Goal: Task Accomplishment & Management: Complete application form

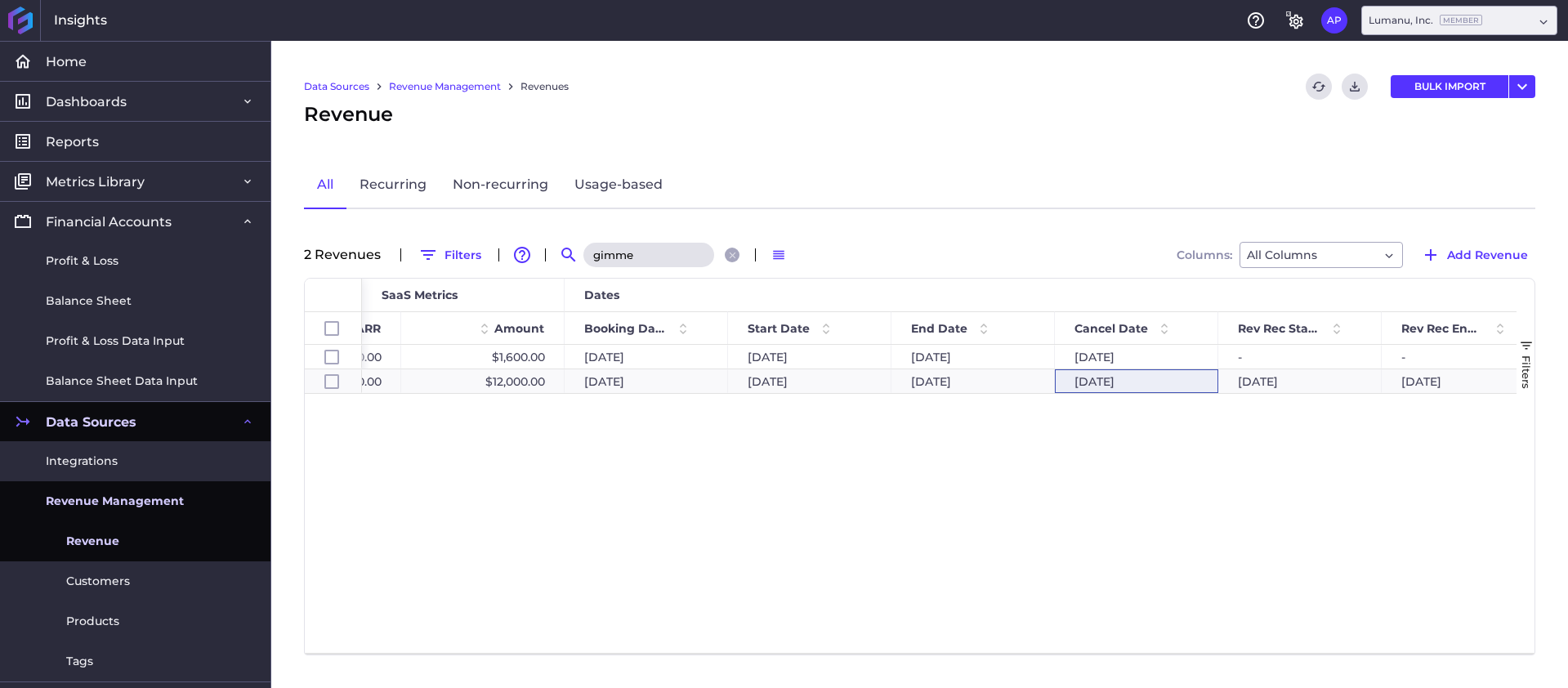
scroll to position [0, 1121]
click at [148, 540] on link "Revenue" at bounding box center [135, 541] width 271 height 40
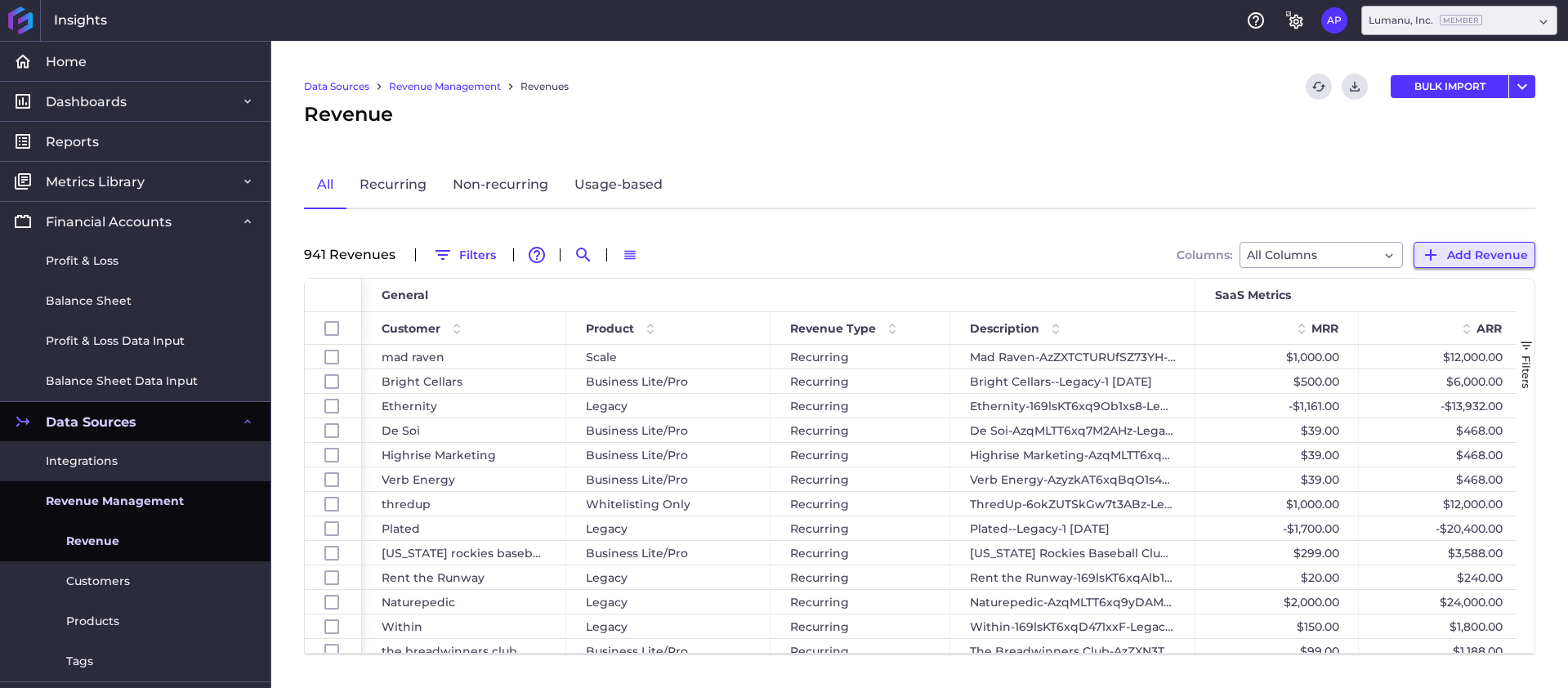
click at [1175, 246] on span "Add Revenue" at bounding box center [1487, 254] width 81 height 18
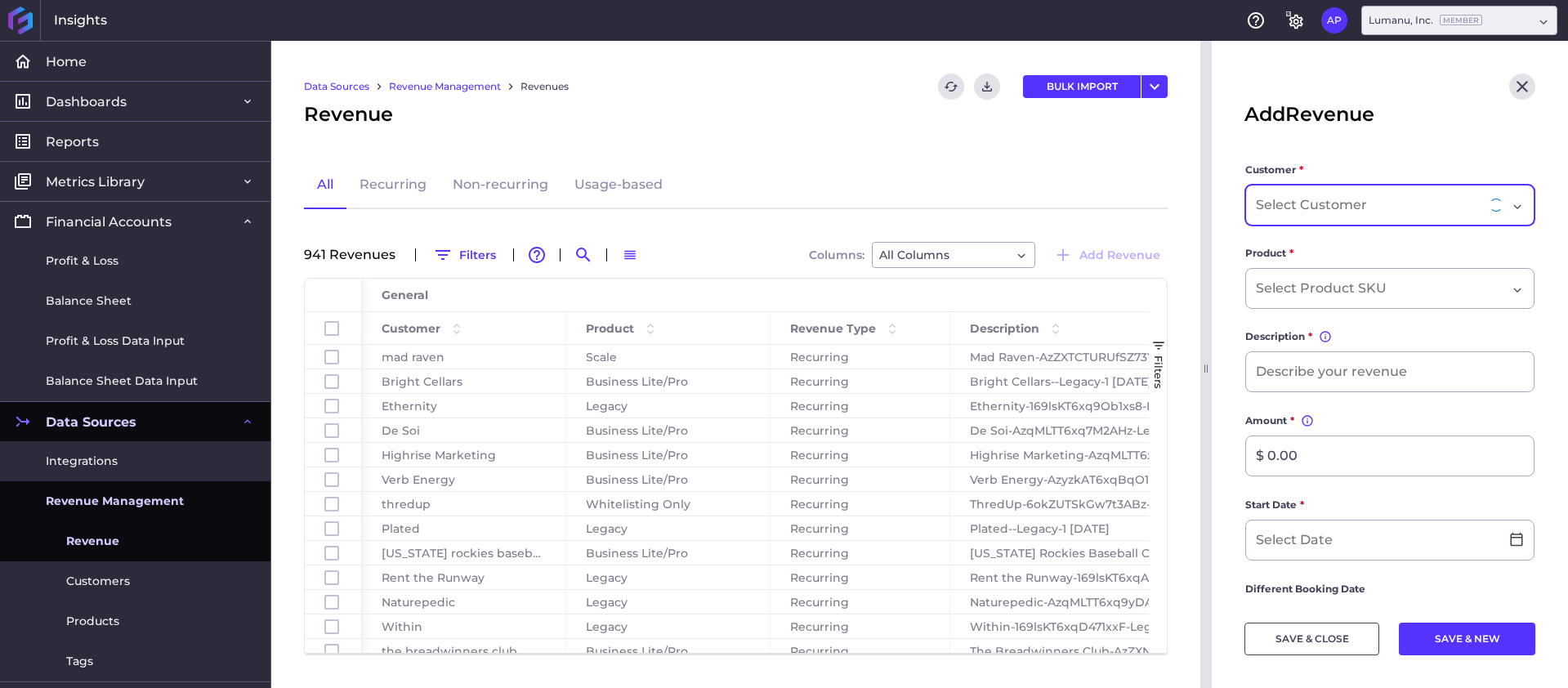
click at [1175, 207] on div "Dropdown select" at bounding box center [1374, 205] width 237 height 20
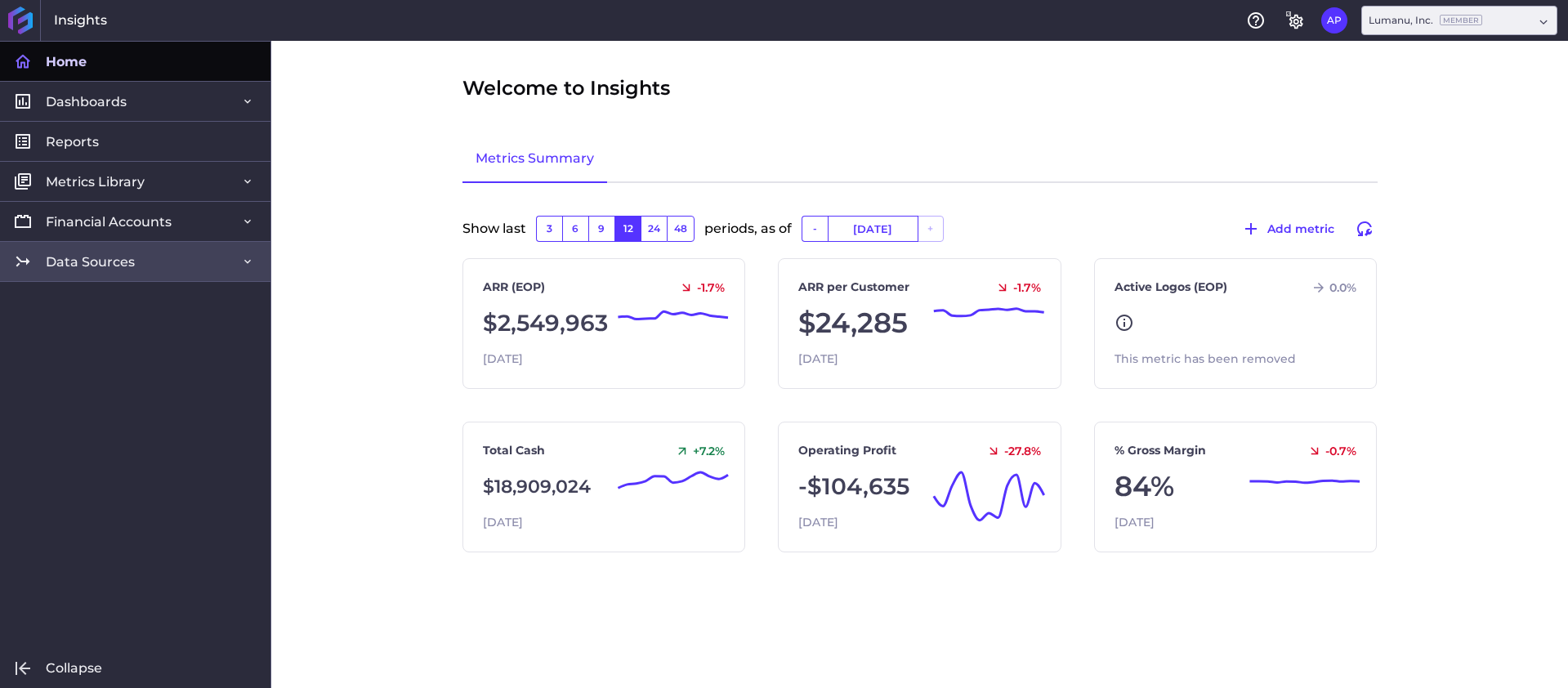
click at [90, 260] on span "Data Sources" at bounding box center [90, 262] width 89 height 17
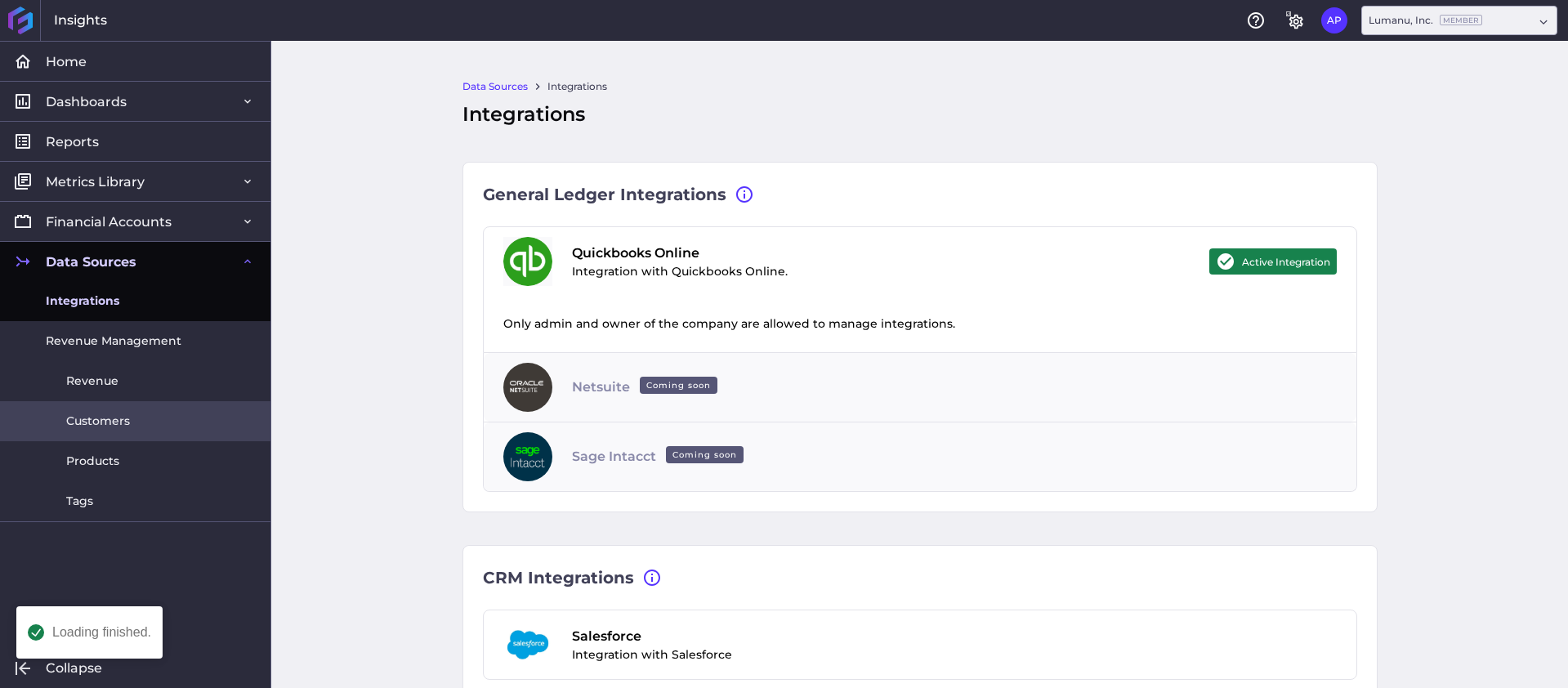
click at [98, 425] on span "Customers" at bounding box center [98, 421] width 63 height 17
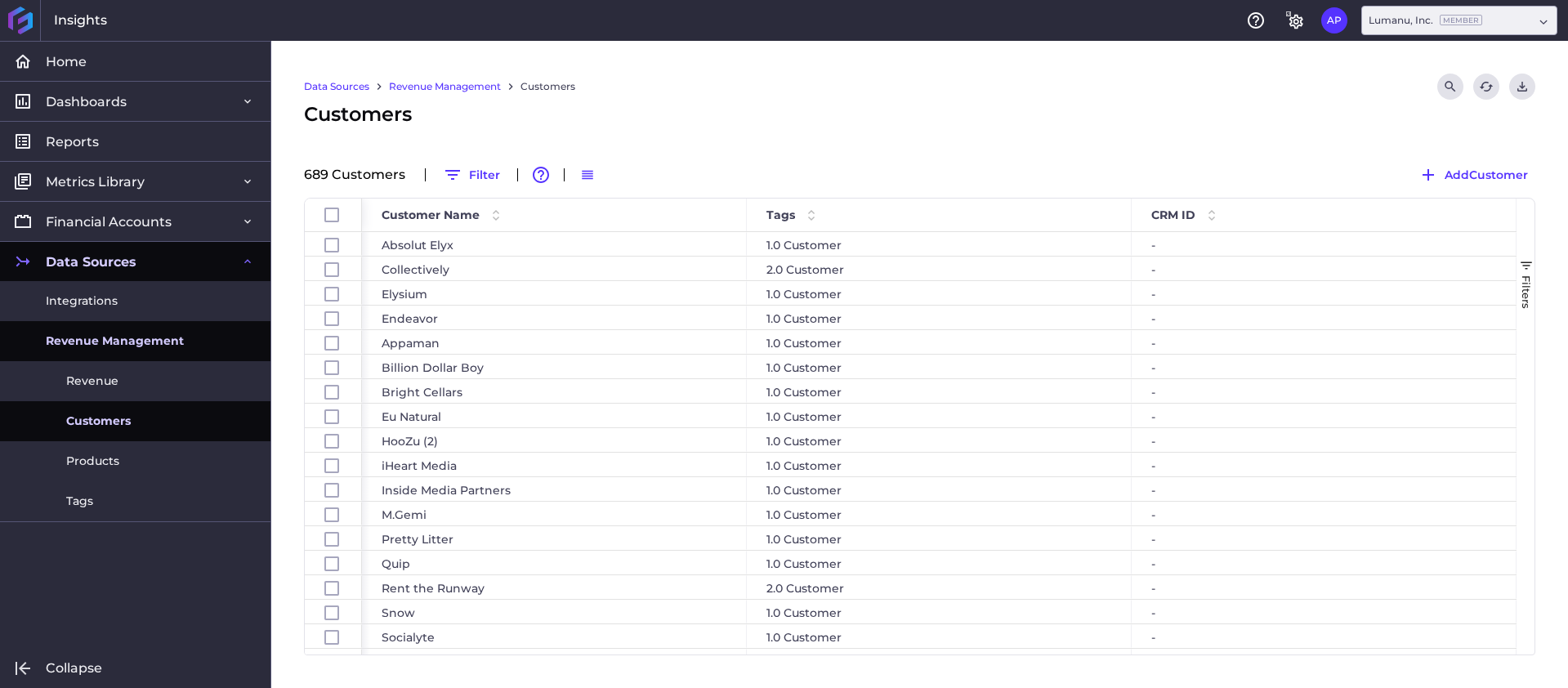
click at [1496, 173] on span "Add Customer" at bounding box center [1486, 174] width 84 height 18
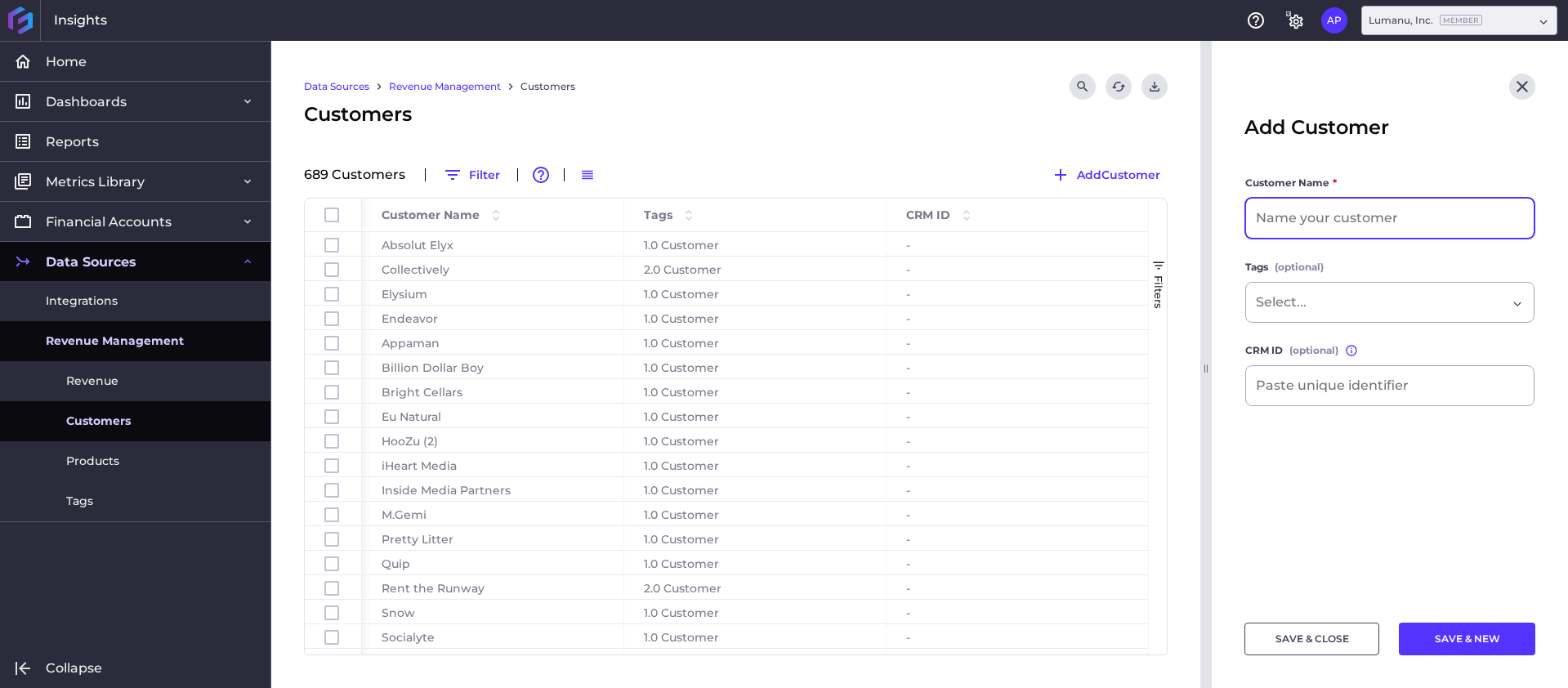
click at [1315, 218] on input at bounding box center [1389, 218] width 288 height 39
paste input "A&H Cat Litter"
type input "A&H Cat Litter"
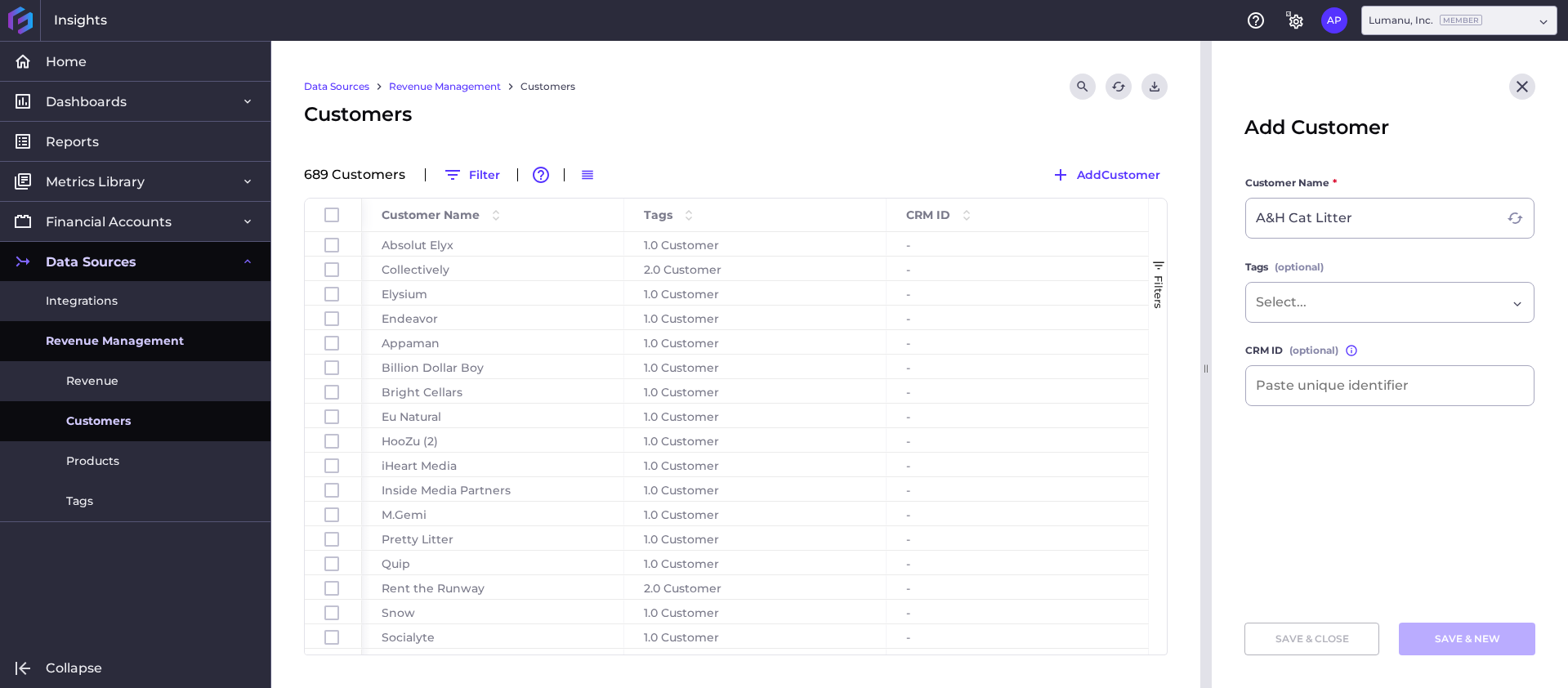
click at [1432, 148] on header "Add Customer" at bounding box center [1389, 108] width 356 height 134
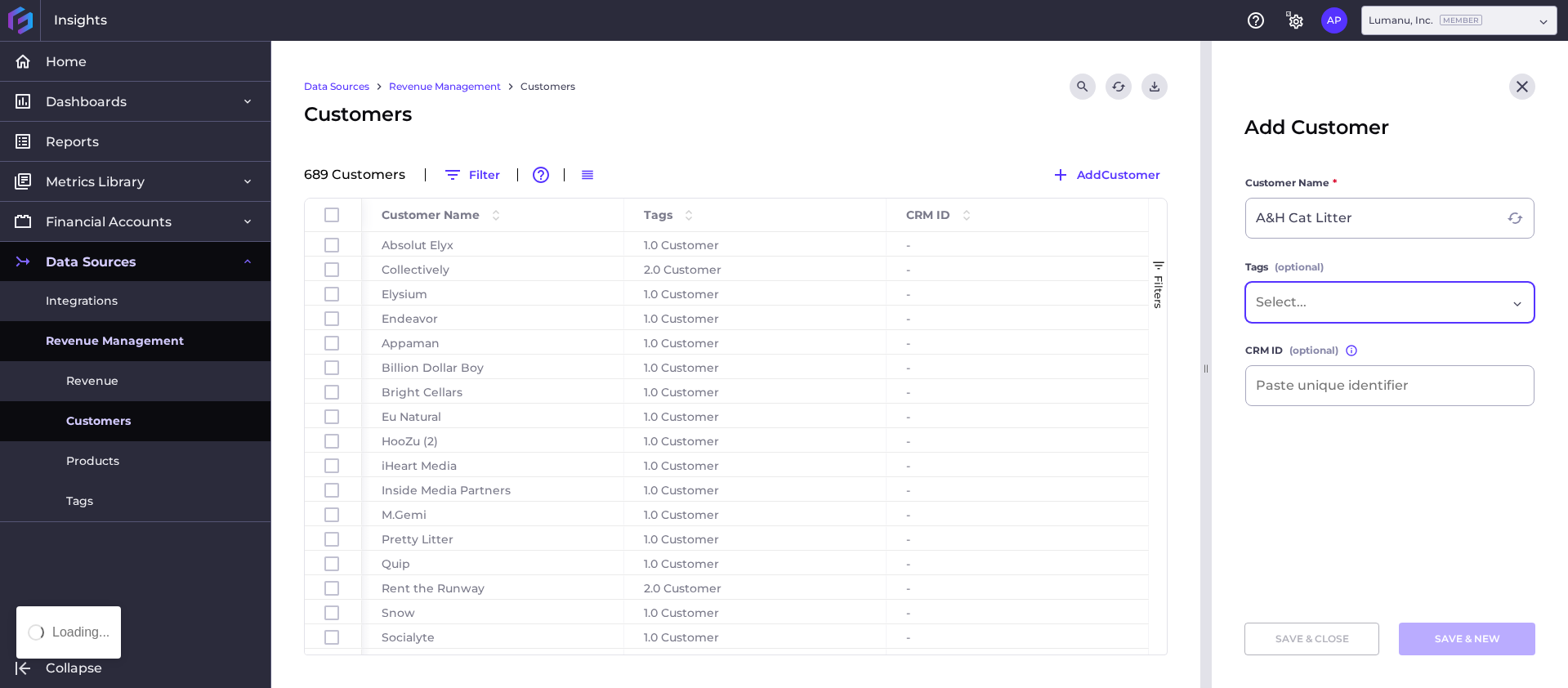
click at [1369, 304] on div "Dropdown select" at bounding box center [1381, 302] width 251 height 20
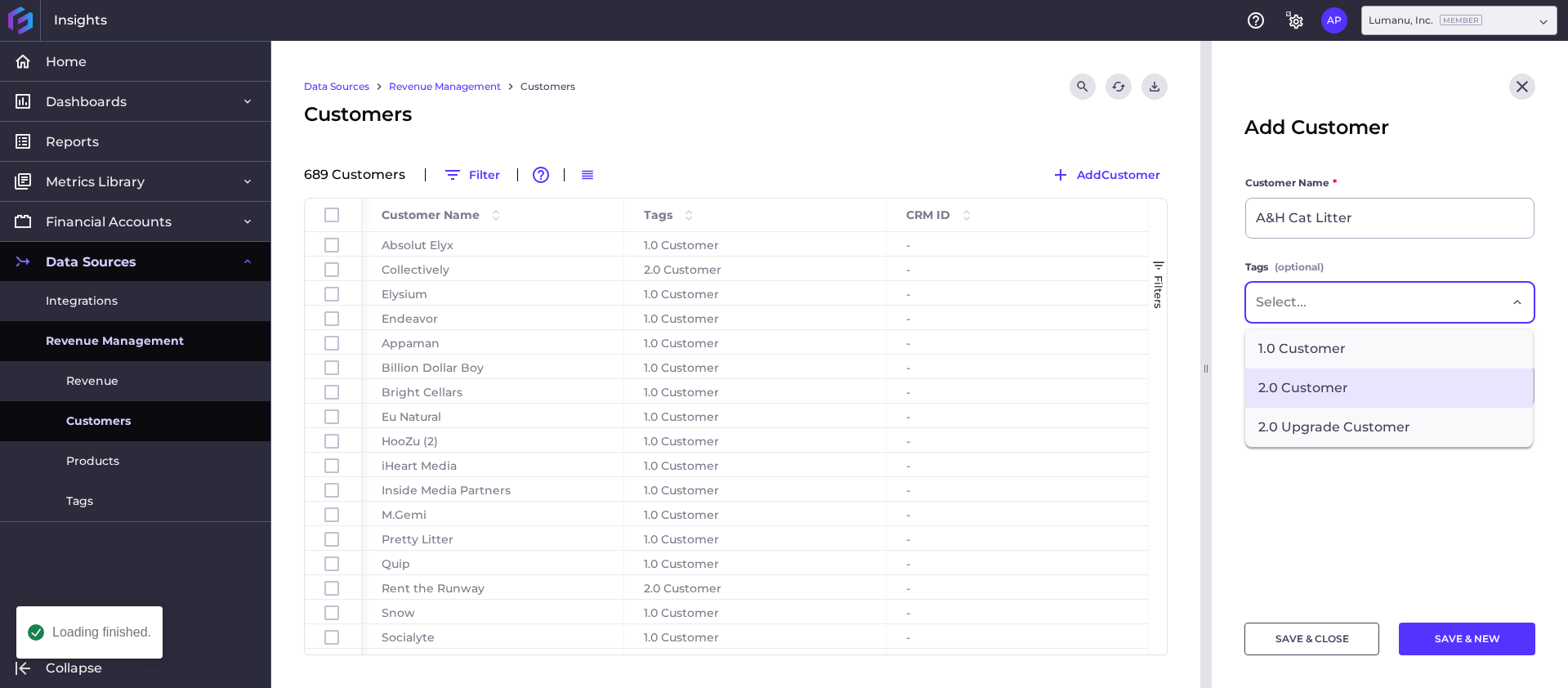
click at [1330, 387] on span "2.0 Customer" at bounding box center [1388, 388] width 288 height 39
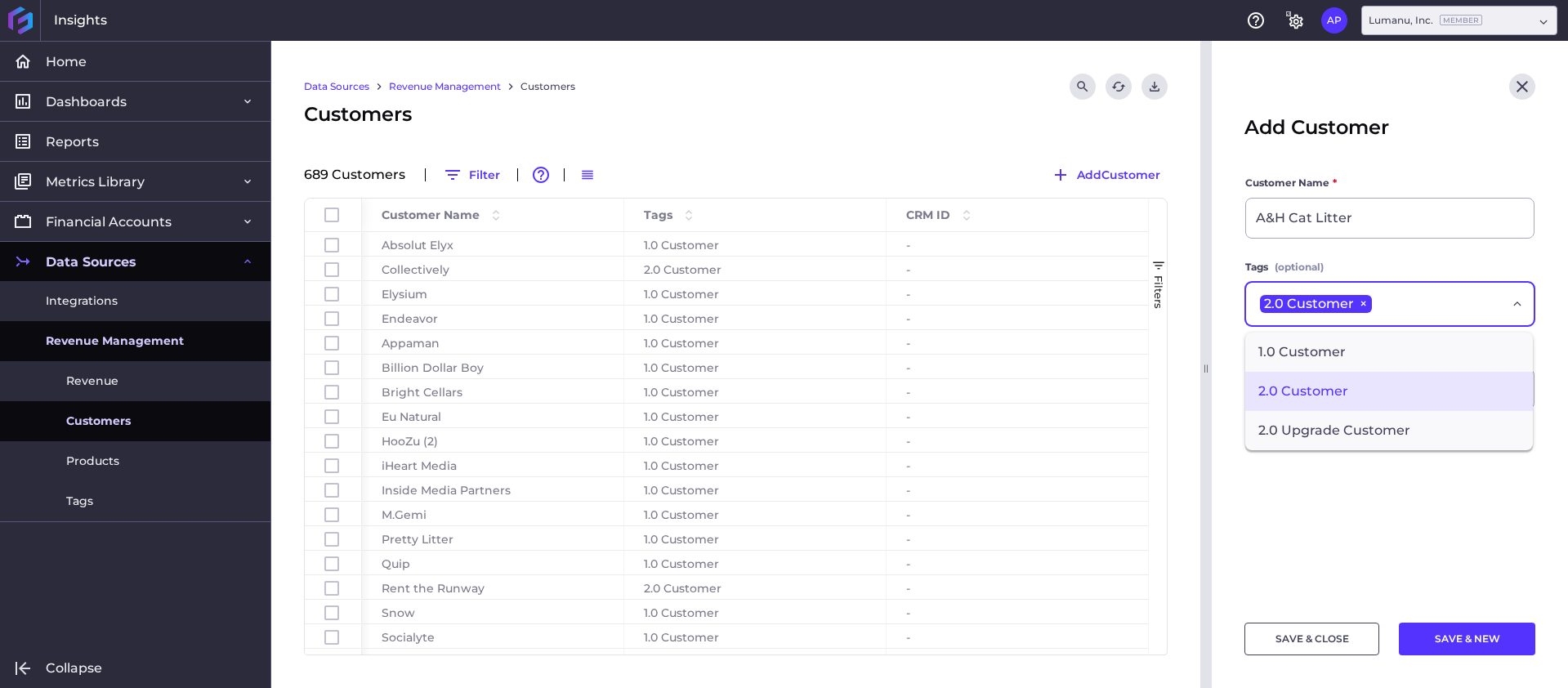
click at [1489, 639] on button "SAVE & NEW" at bounding box center [1467, 639] width 137 height 33
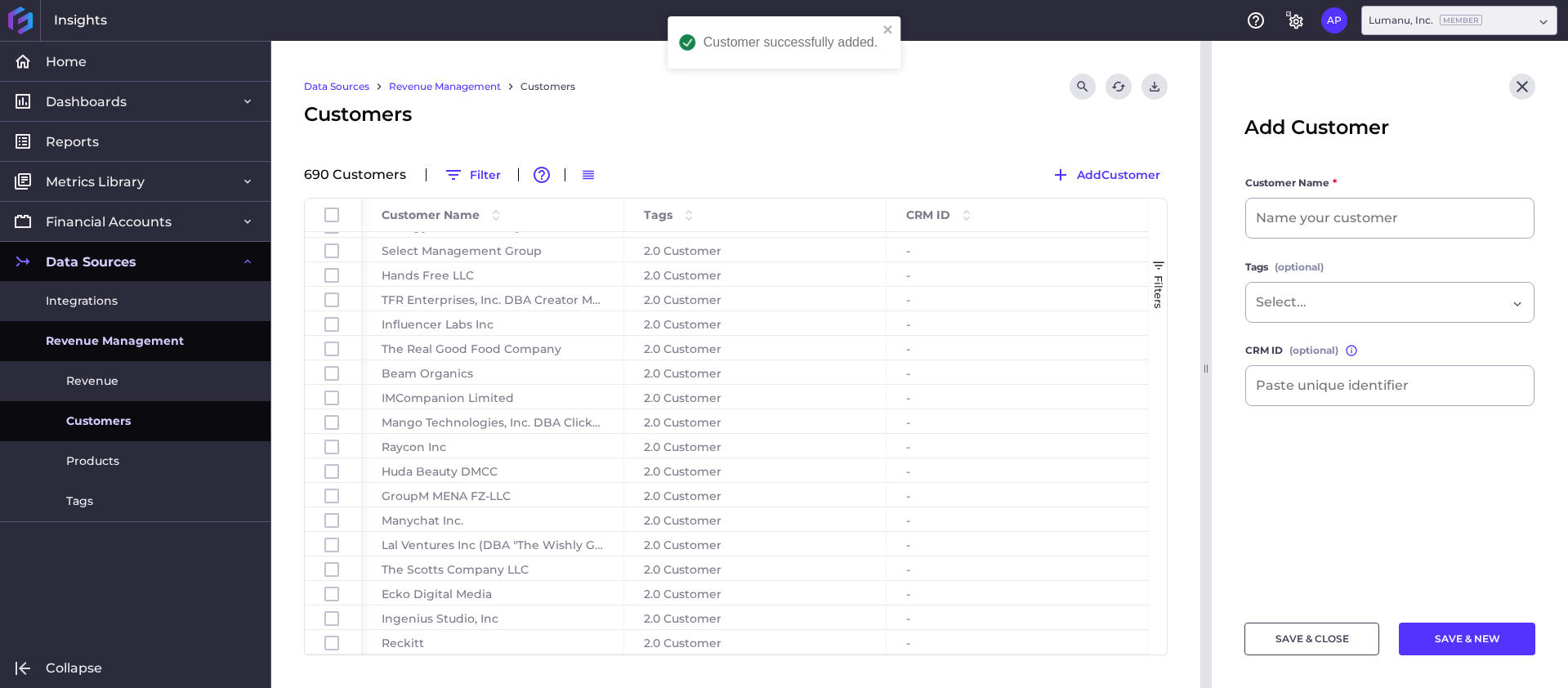
scroll to position [16496, 0]
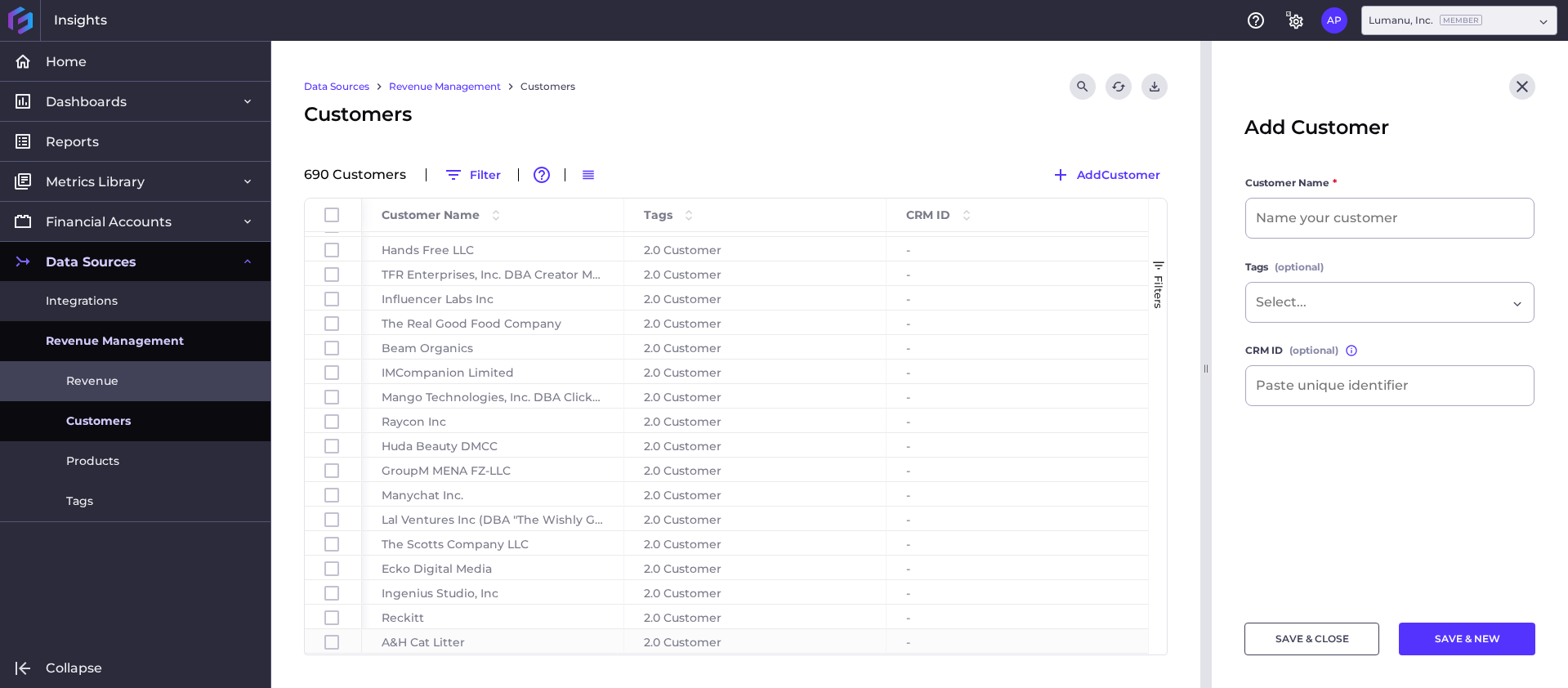
click at [108, 378] on span "Revenue" at bounding box center [92, 381] width 52 height 17
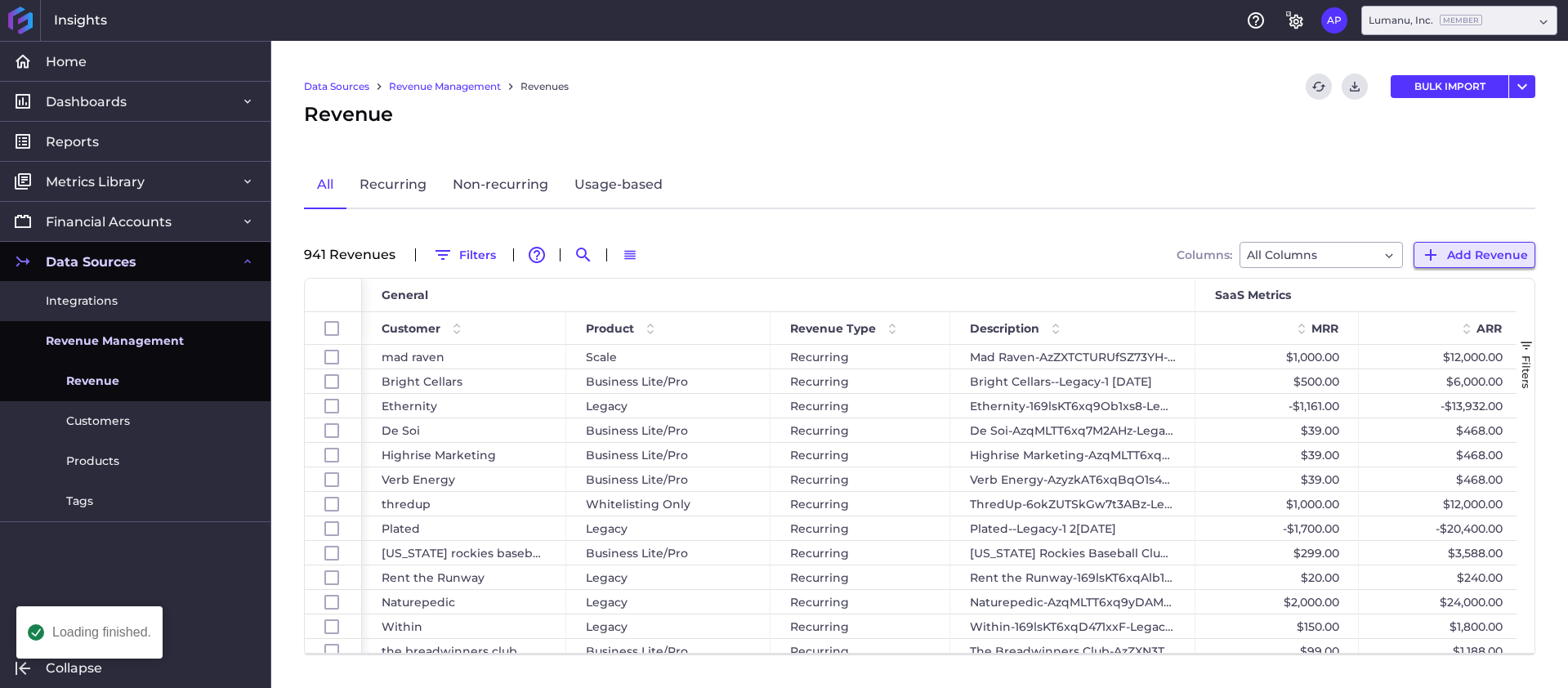
click at [1429, 247] on icon "button" at bounding box center [1430, 254] width 20 height 20
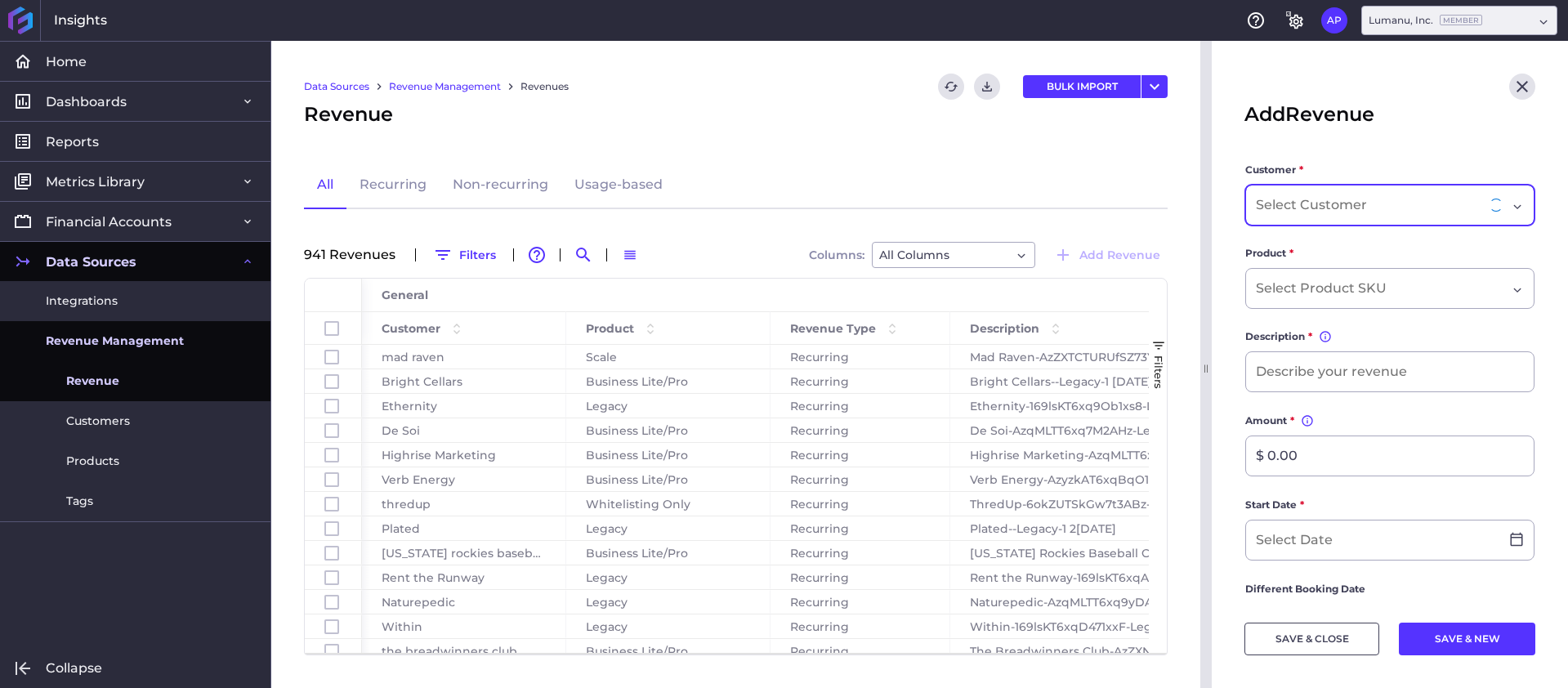
click at [1344, 209] on input "Dropdown select" at bounding box center [1312, 205] width 114 height 20
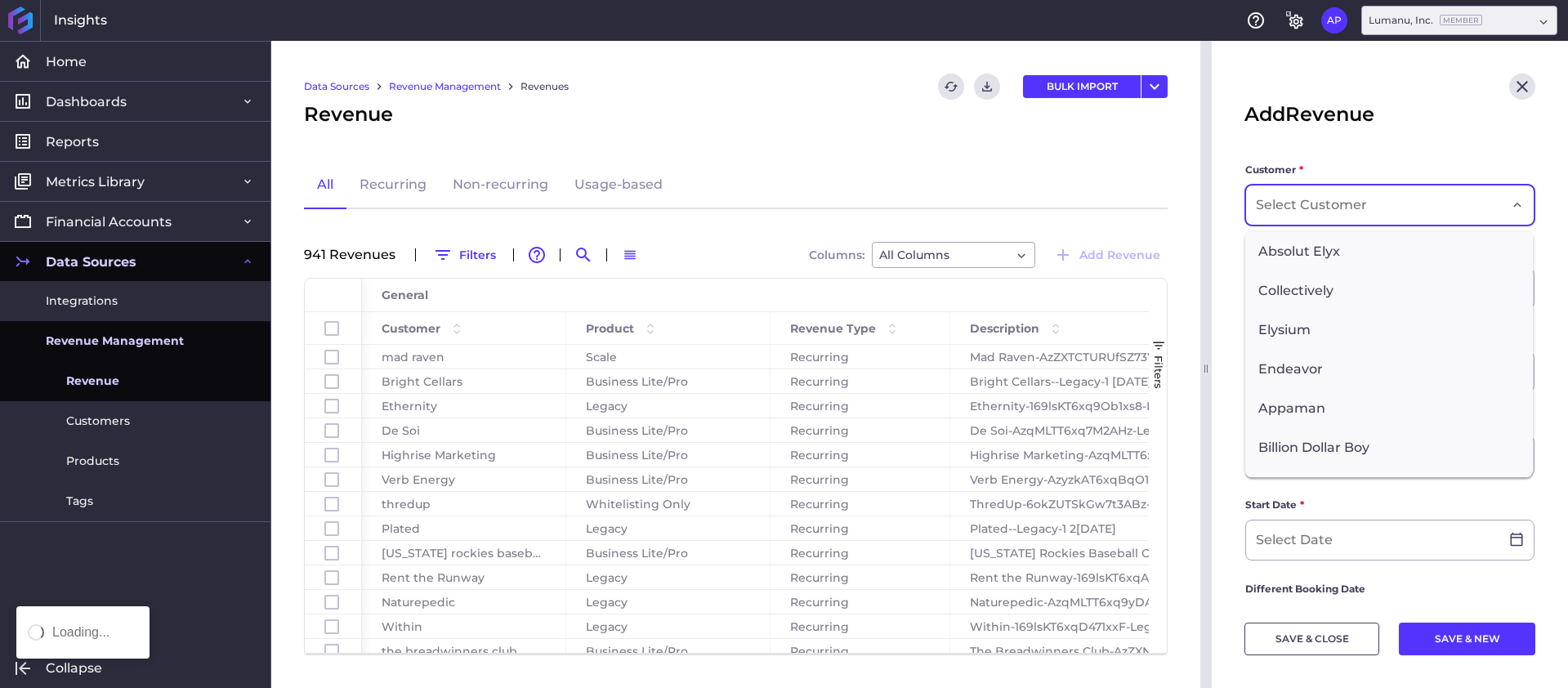
paste input "A&H Cat Litter"
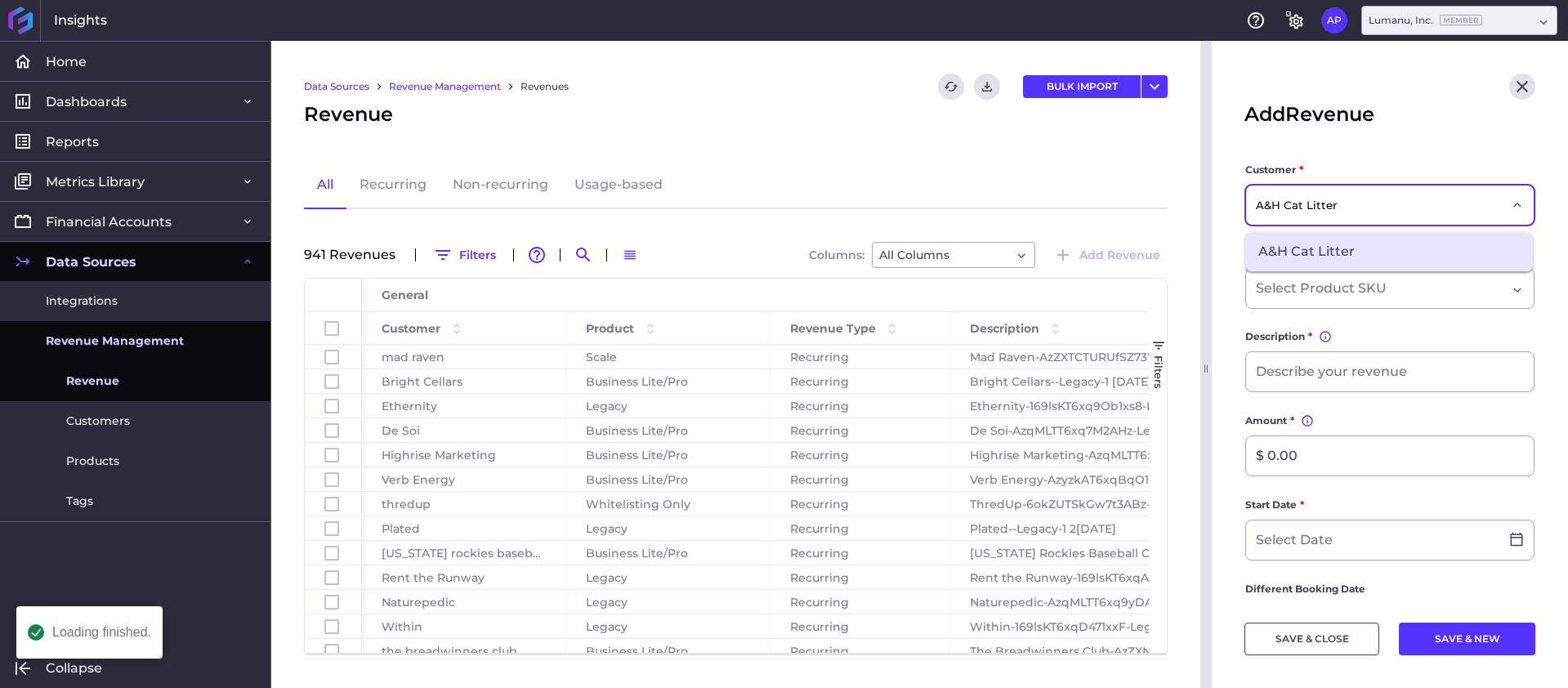
type input "A&H Cat Litter"
click at [1329, 267] on span "A&H Cat Litter" at bounding box center [1388, 251] width 288 height 39
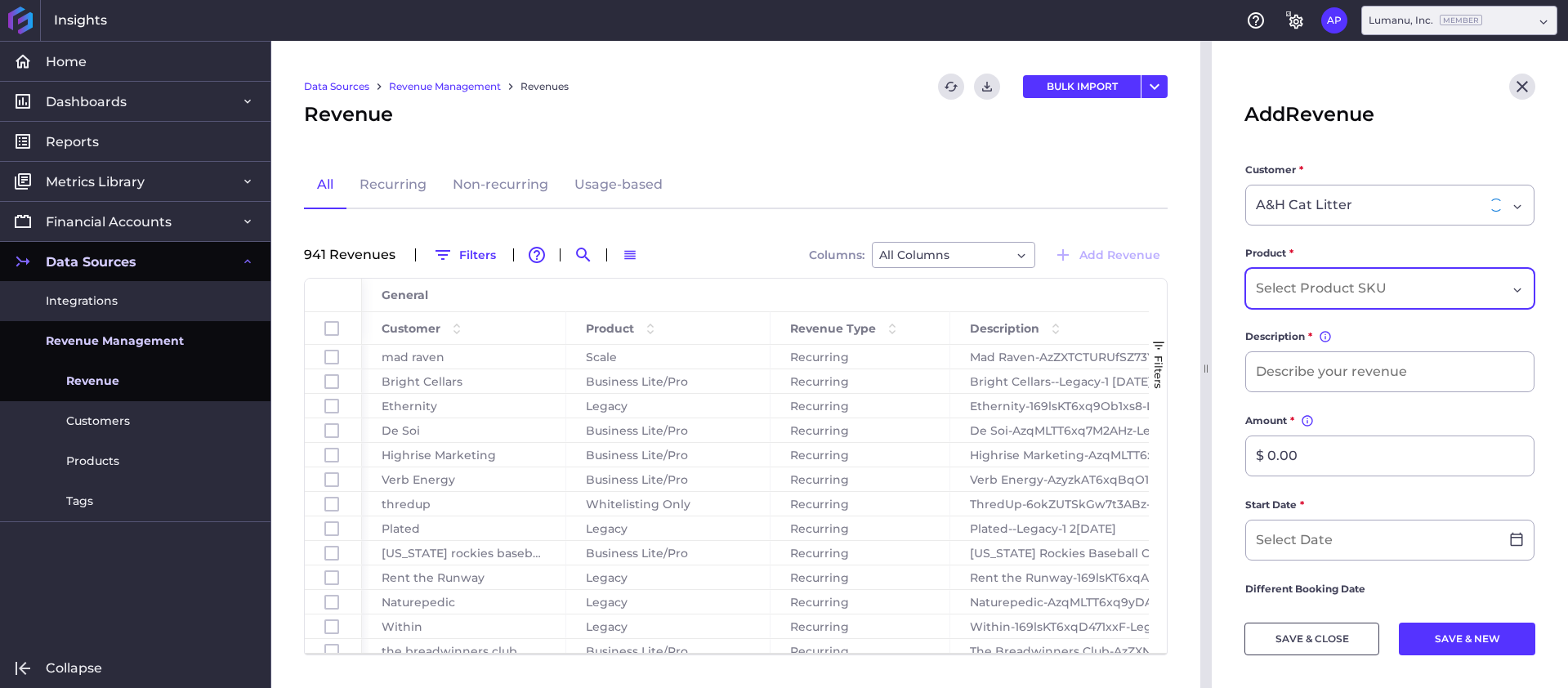
click at [1332, 285] on input "Dropdown select" at bounding box center [1323, 288] width 137 height 20
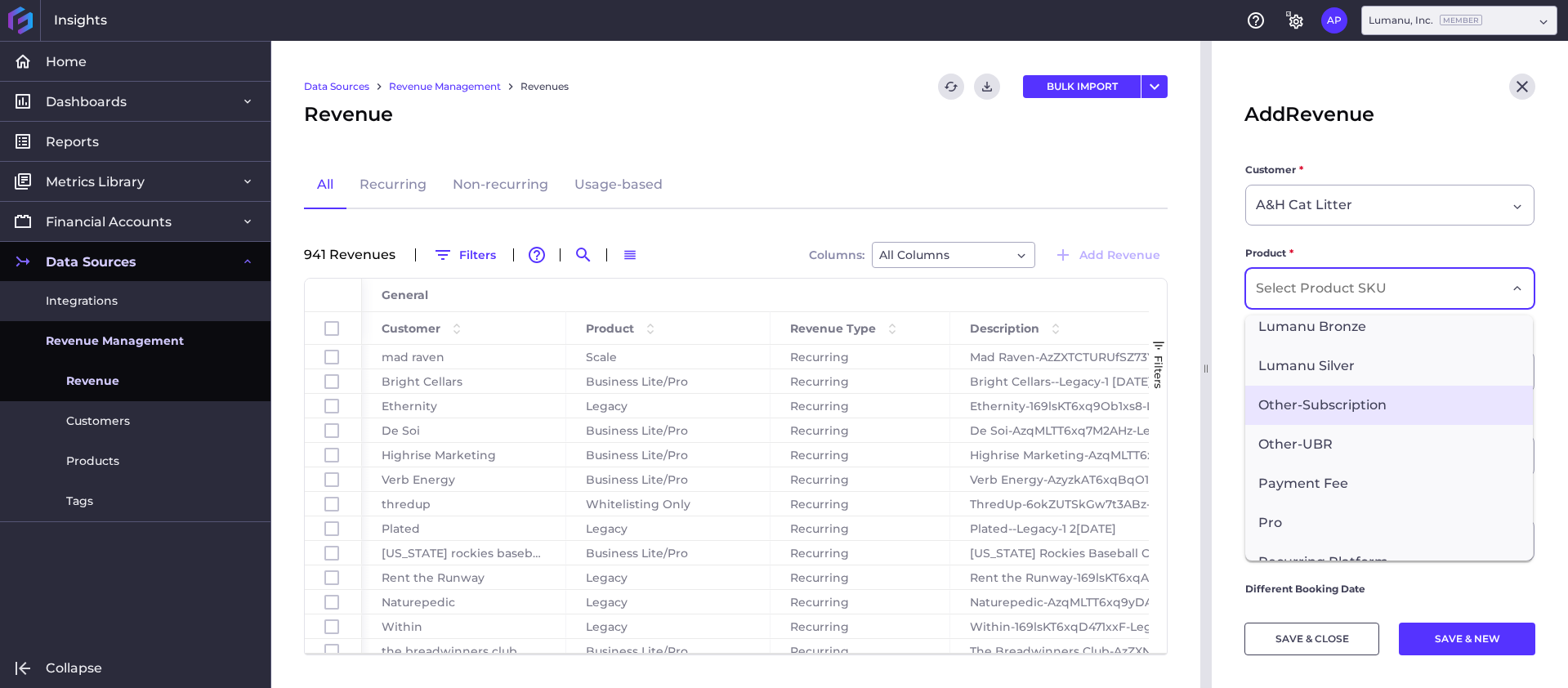
scroll to position [215, 0]
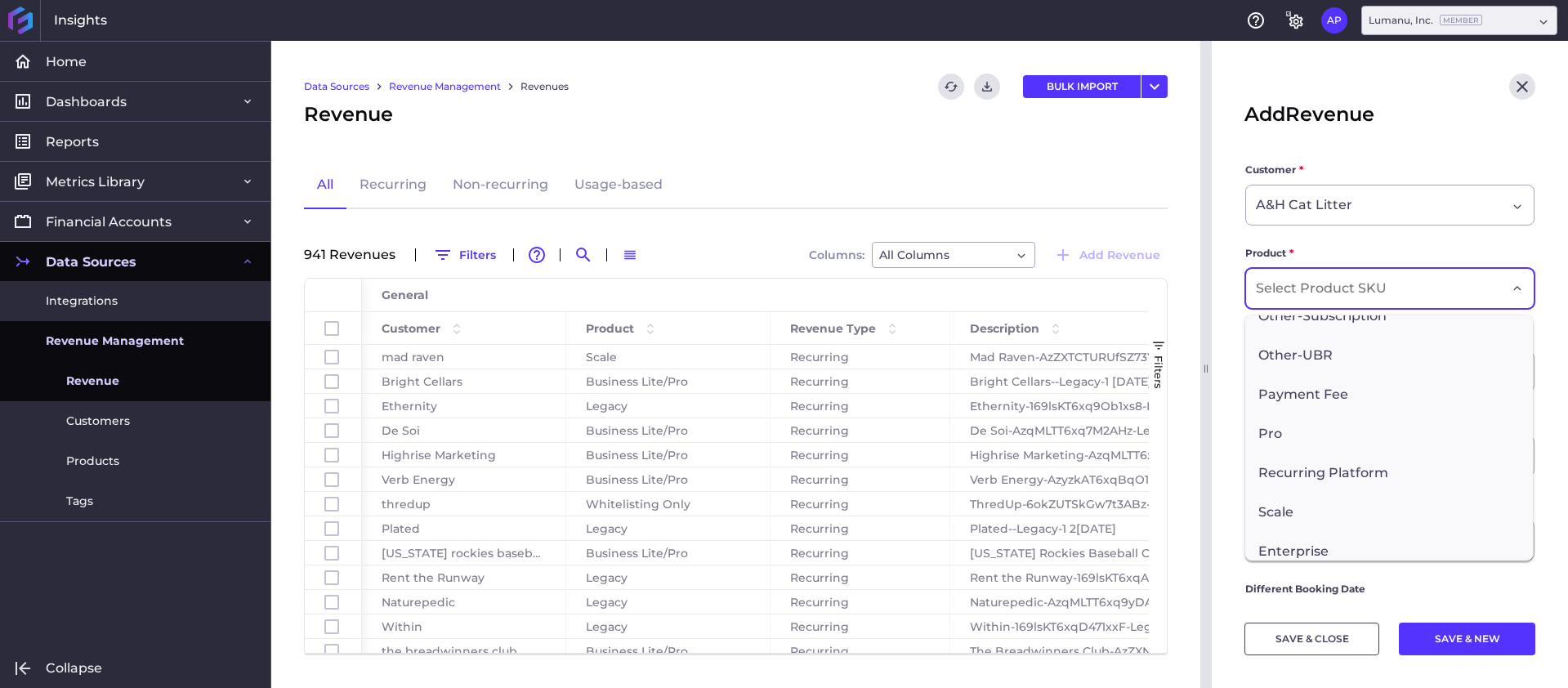
click at [1316, 516] on span "Scale" at bounding box center [1388, 512] width 288 height 39
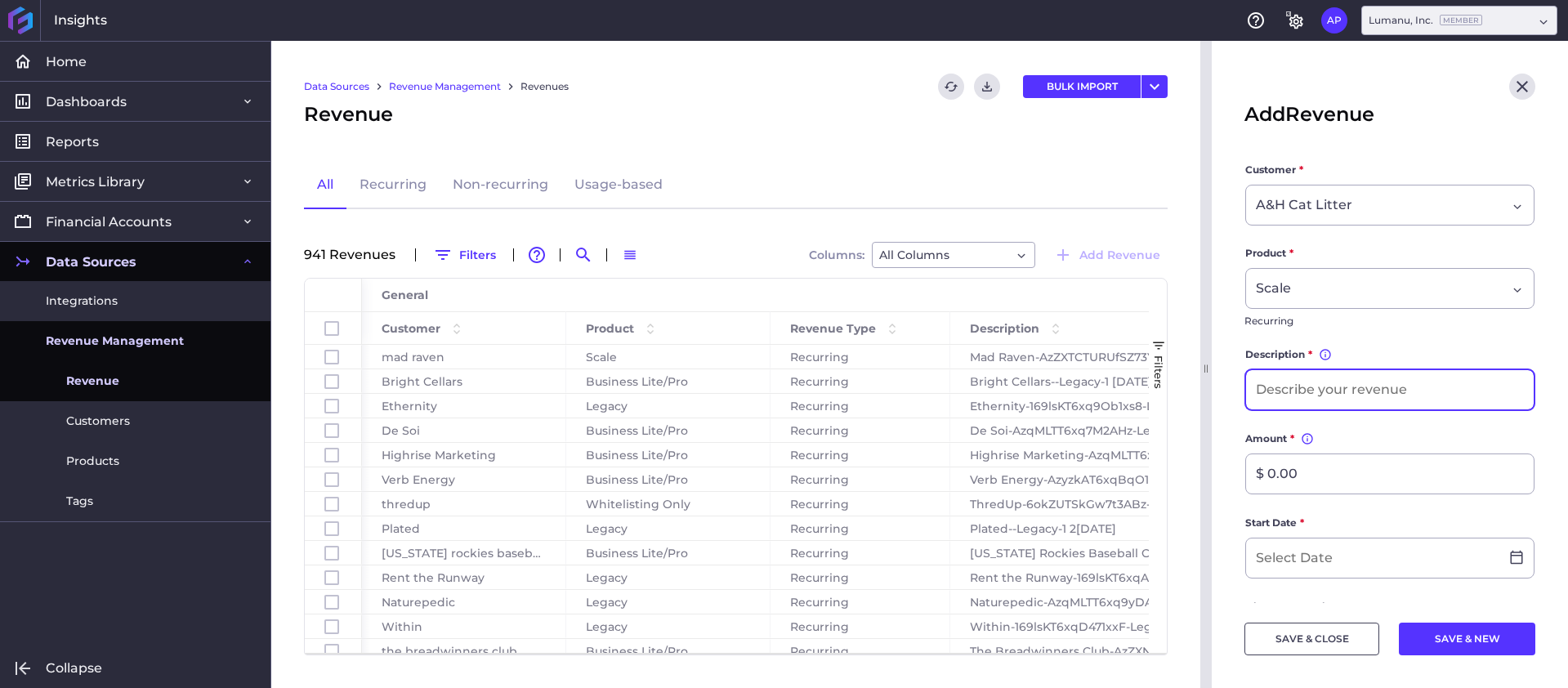
click at [1345, 392] on input at bounding box center [1389, 390] width 288 height 39
paste input "A&H Cat Litter"
type input "A&H Cat Litter Scale [DATE]"
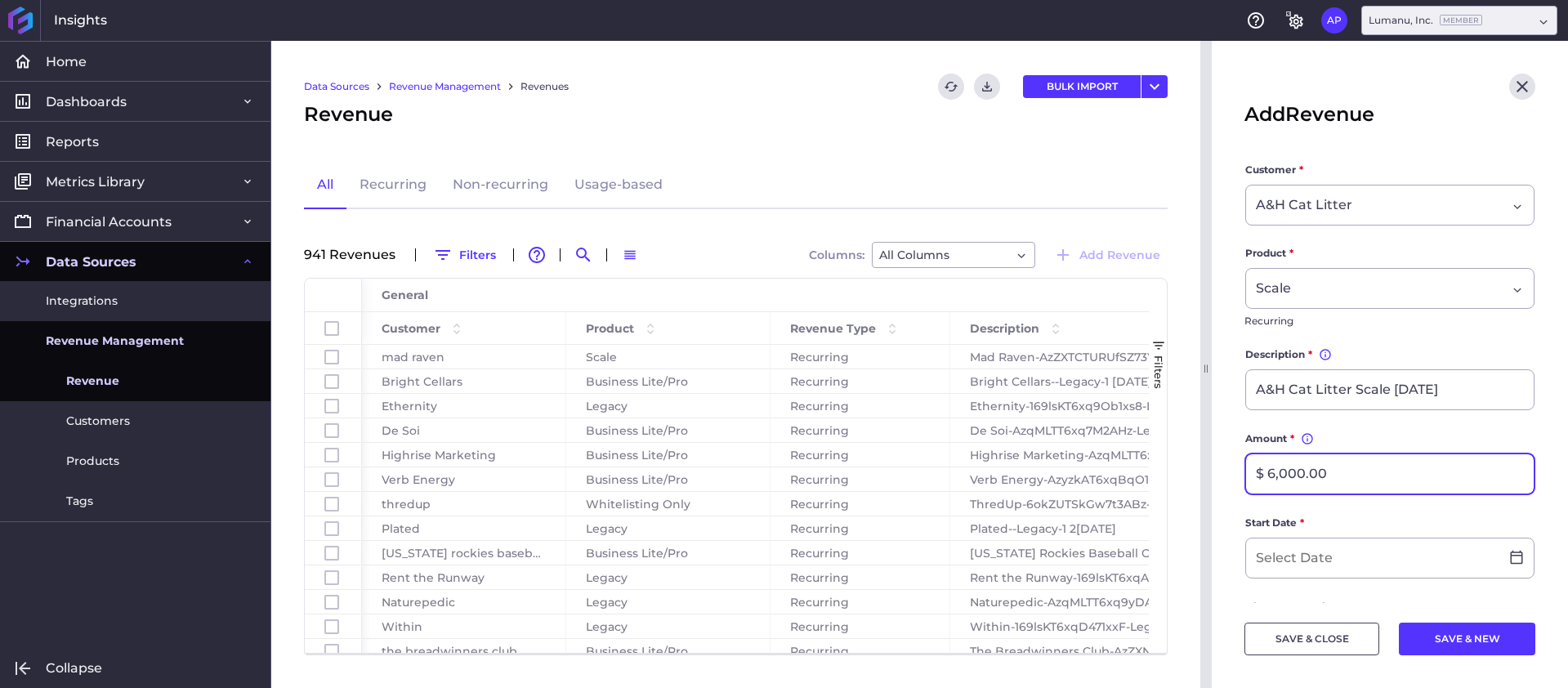
type input "$ 6,000.00"
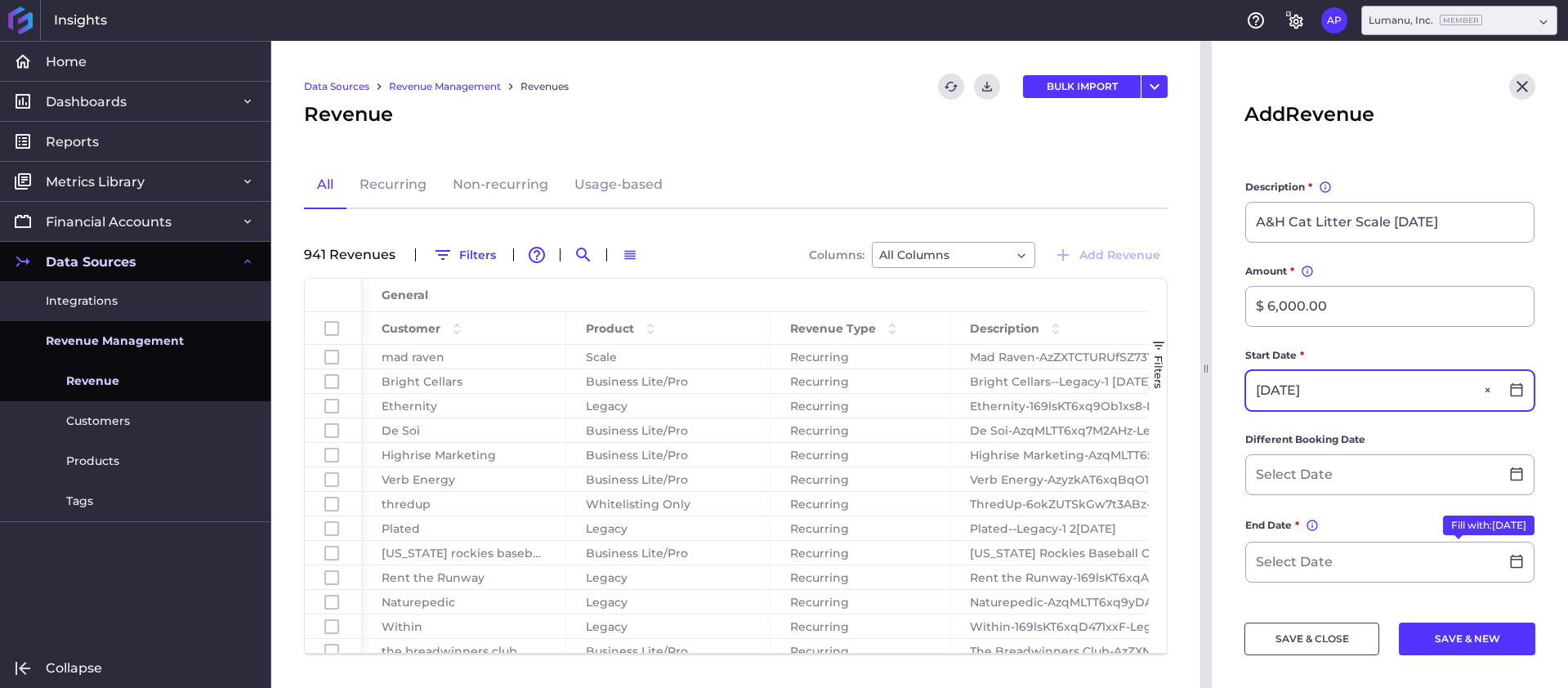
scroll to position [211, 0]
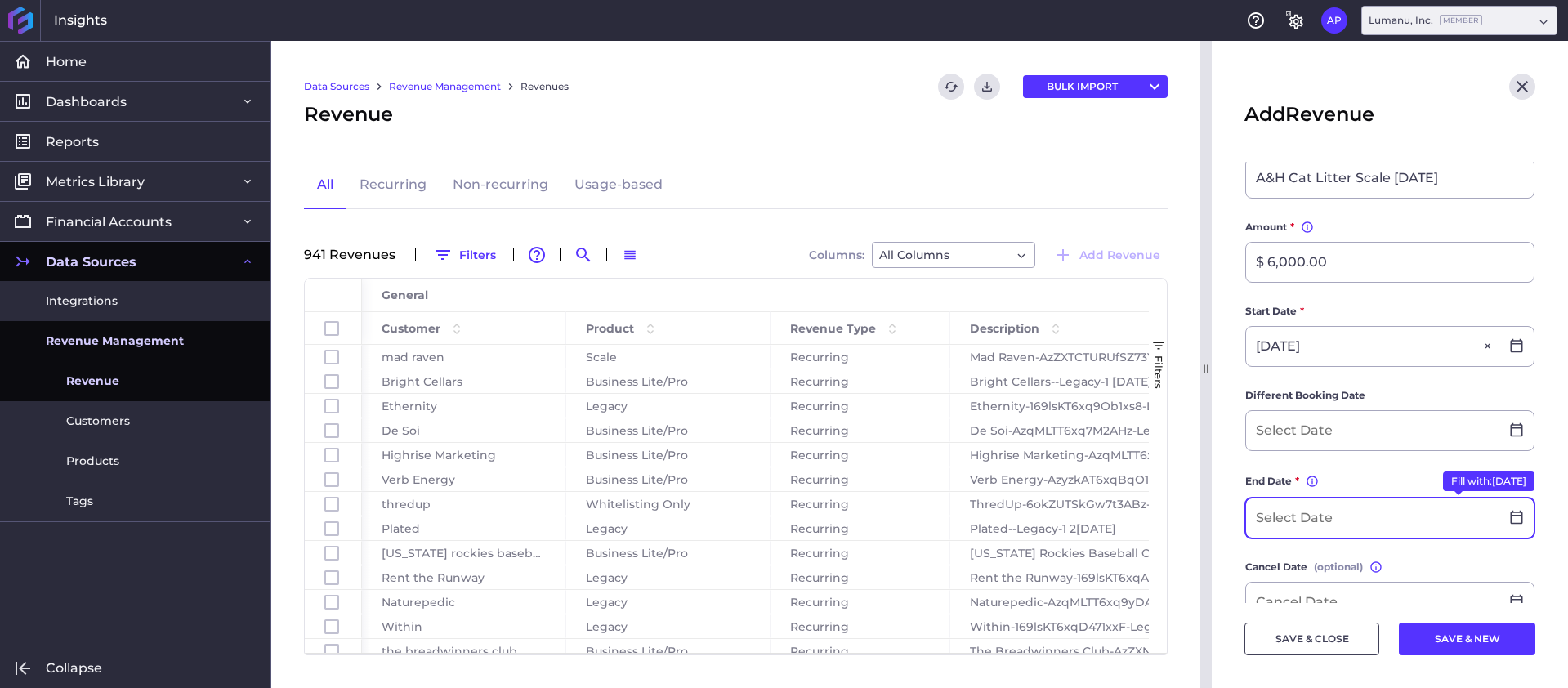
type input "[DATE]"
click at [1328, 513] on input at bounding box center [1373, 519] width 253 height 39
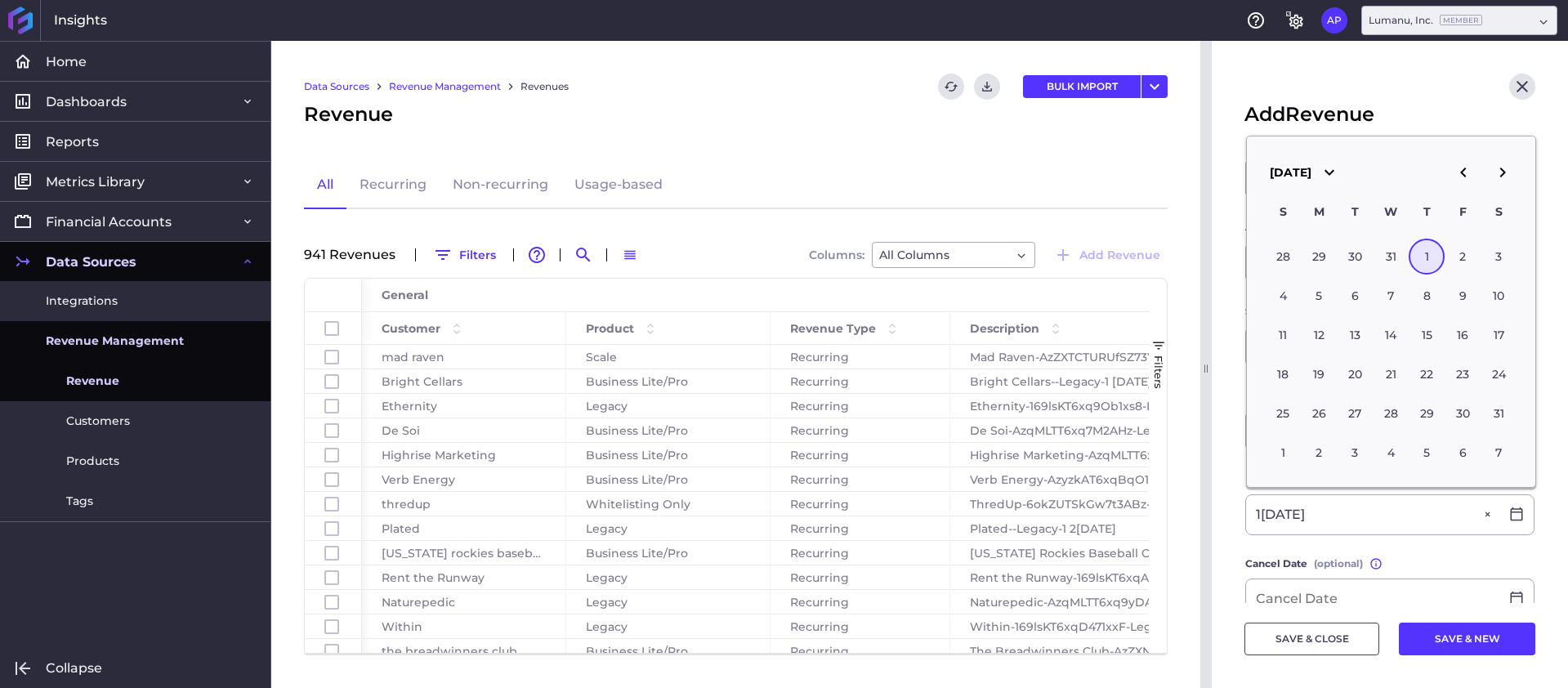
type input "[DATE]"
click at [1328, 547] on form "Customer * A&H Cat Litter Product * Scale Recurring Description * You can chang…" at bounding box center [1389, 437] width 291 height 974
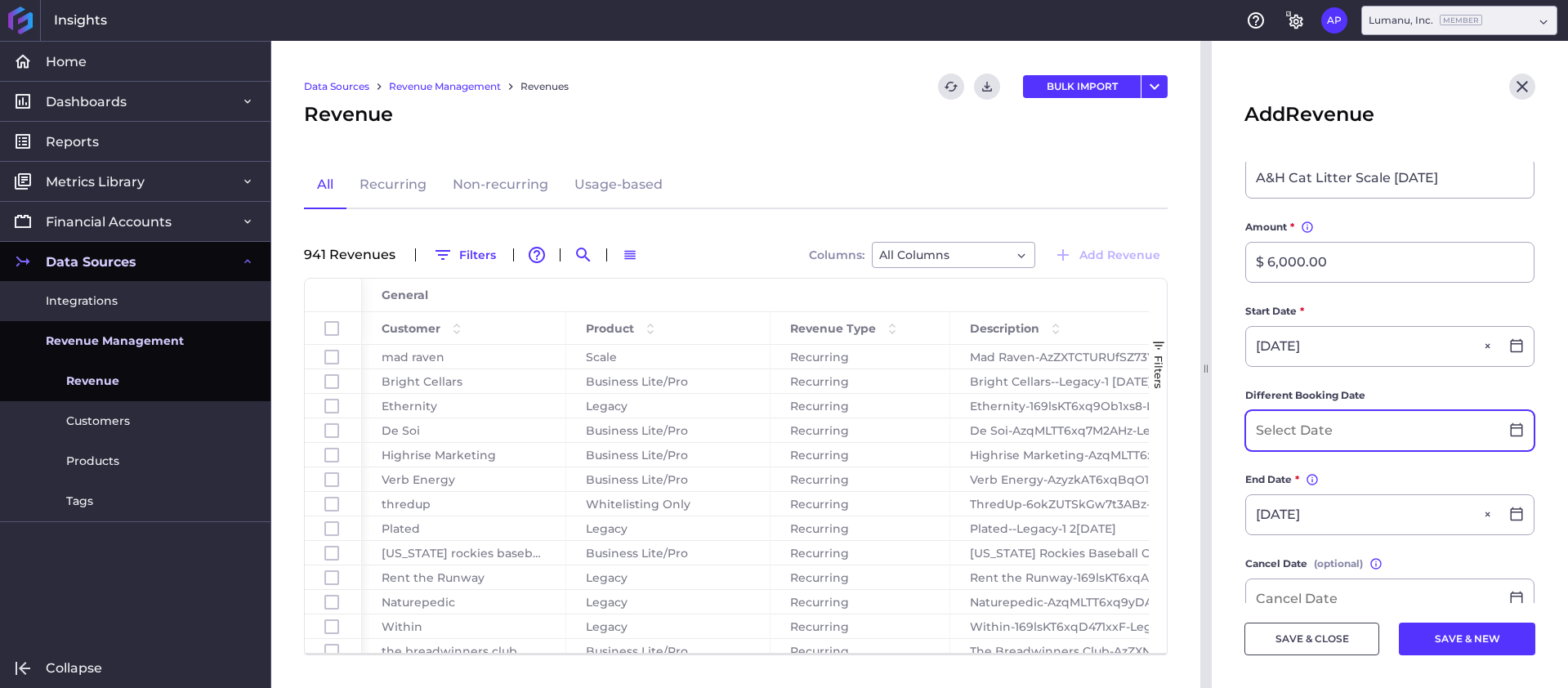
click at [1322, 432] on input at bounding box center [1373, 431] width 253 height 39
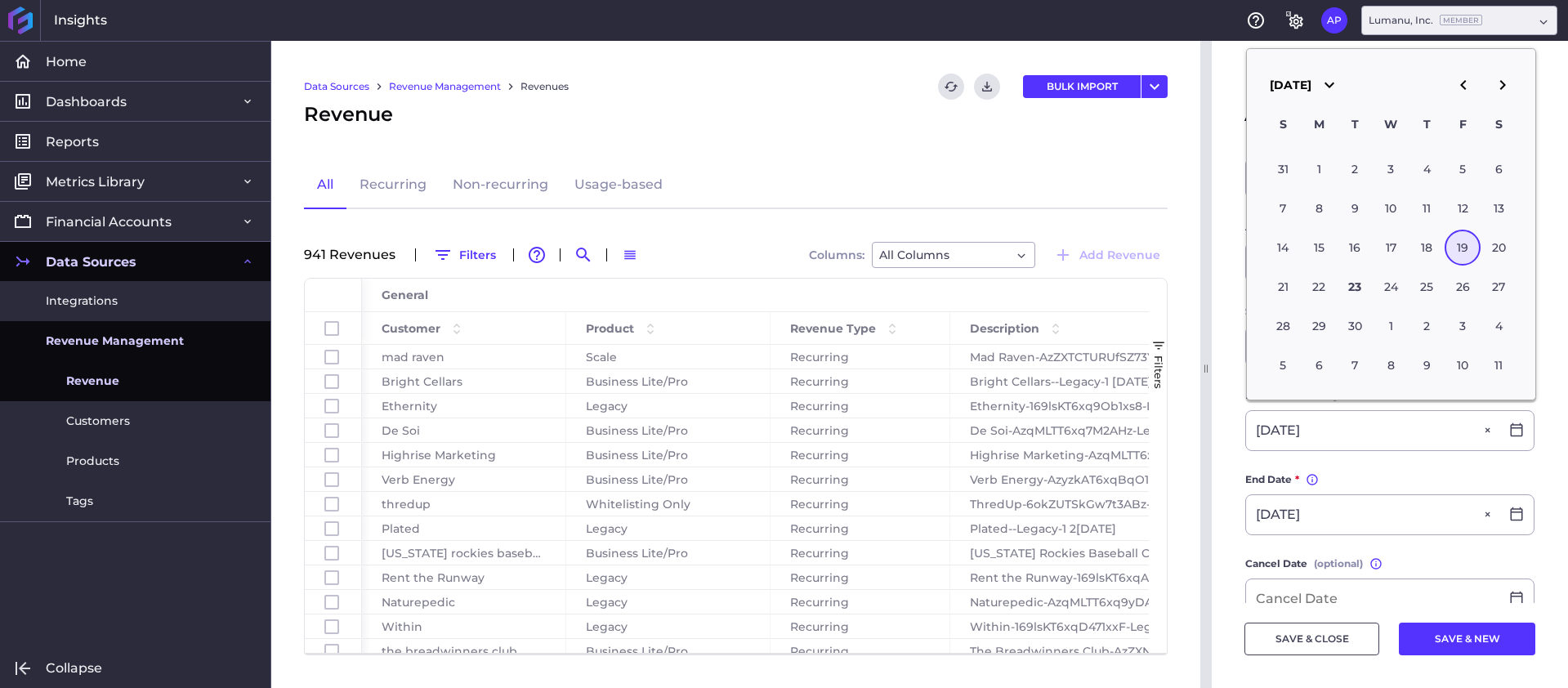
type input "[DATE]"
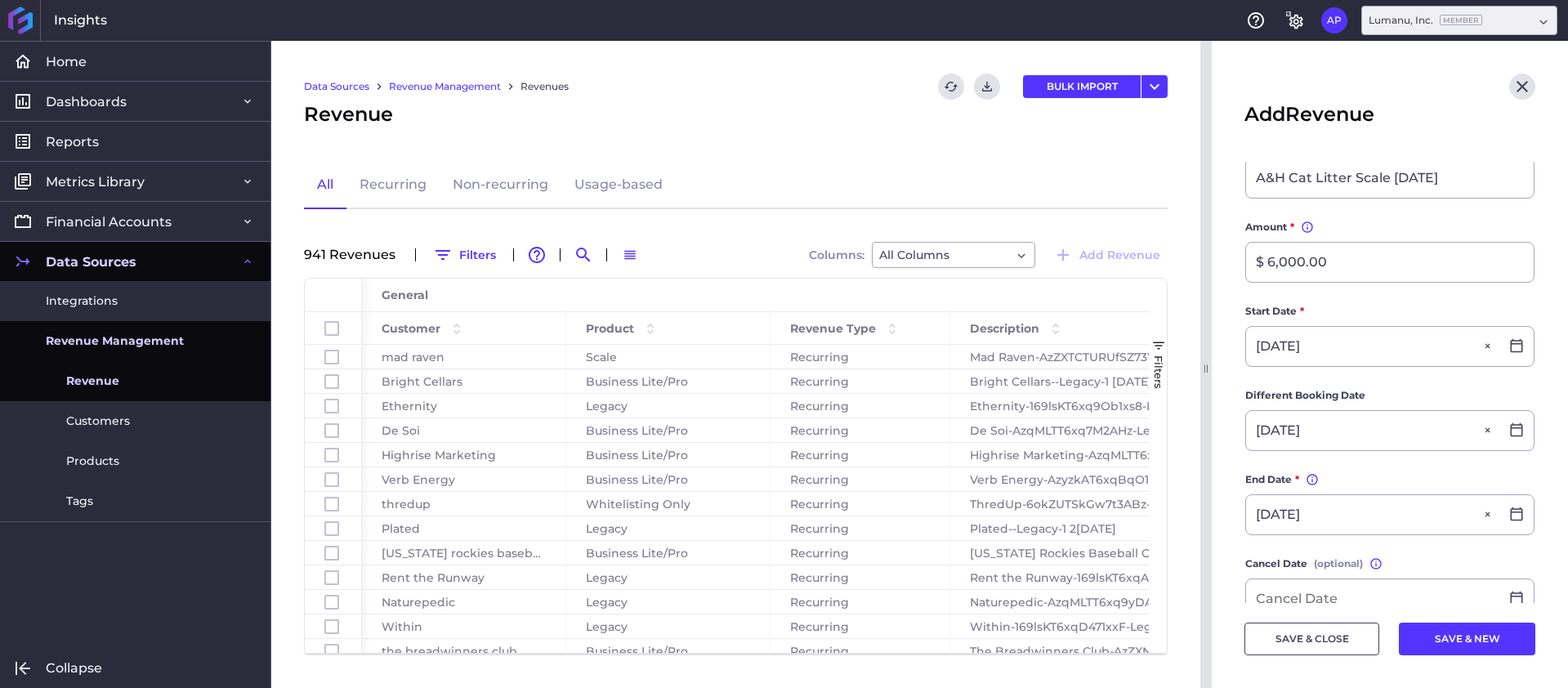
drag, startPoint x: 1428, startPoint y: 470, endPoint x: 1419, endPoint y: 476, distance: 10.8
click at [1427, 470] on form "Customer * A&H Cat Litter Product * Scale Recurring Description * You can chang…" at bounding box center [1389, 437] width 291 height 974
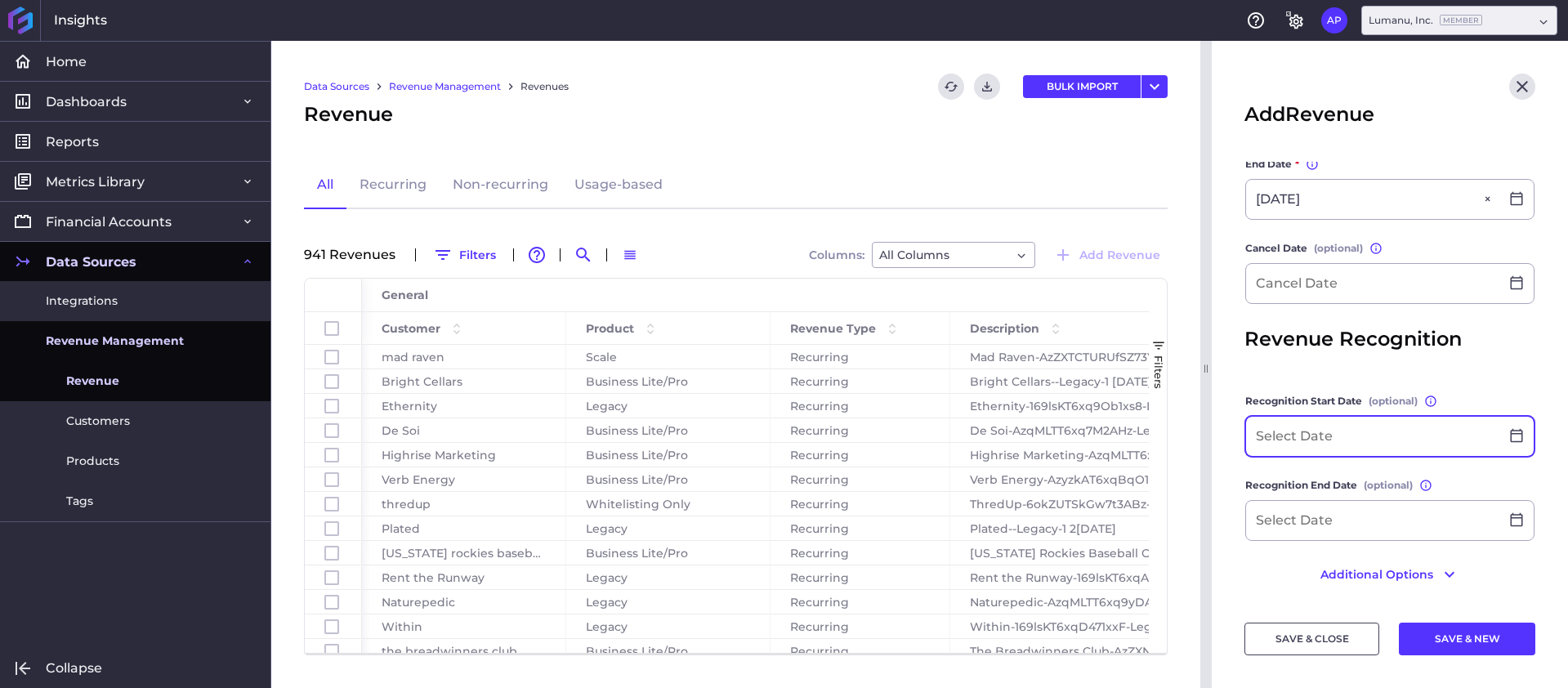
scroll to position [533, 0]
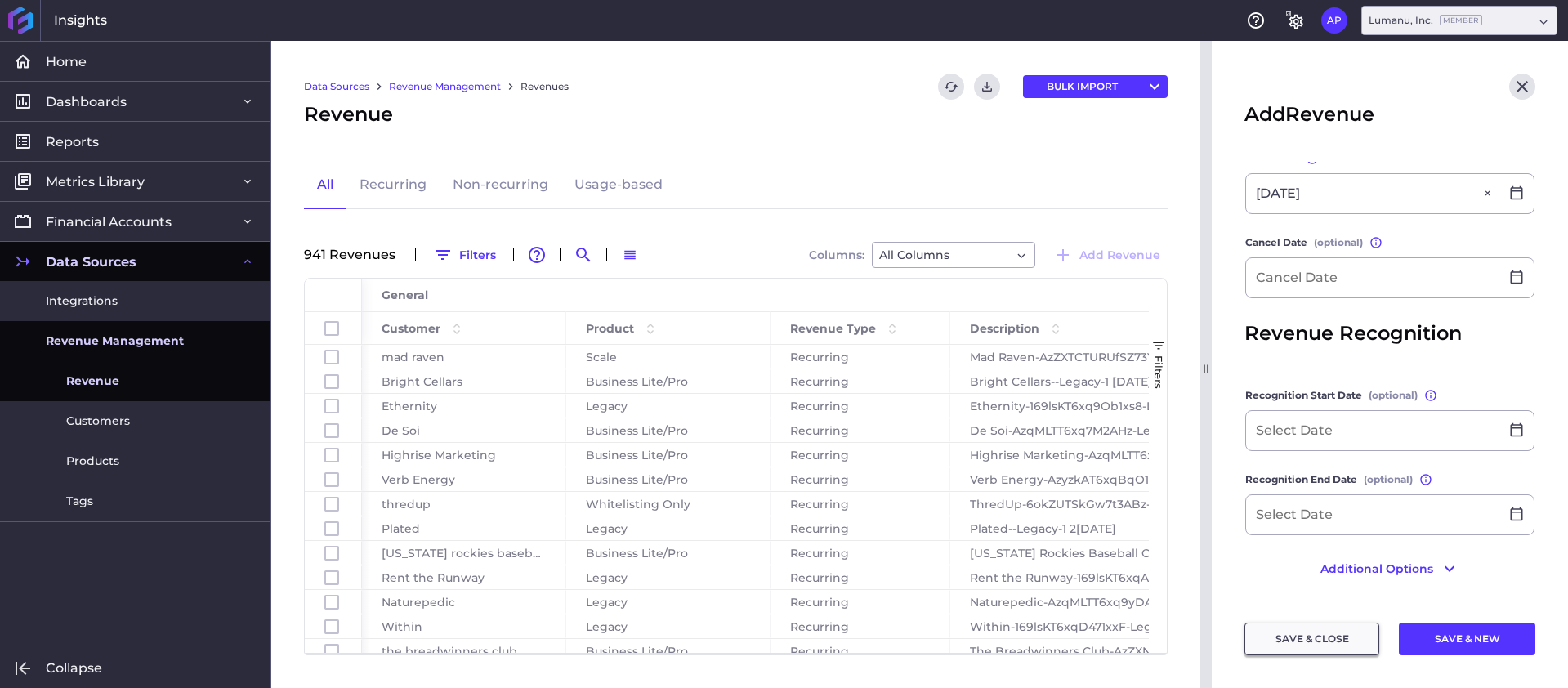
click at [1296, 636] on button "SAVE & CLOSE" at bounding box center [1311, 639] width 135 height 33
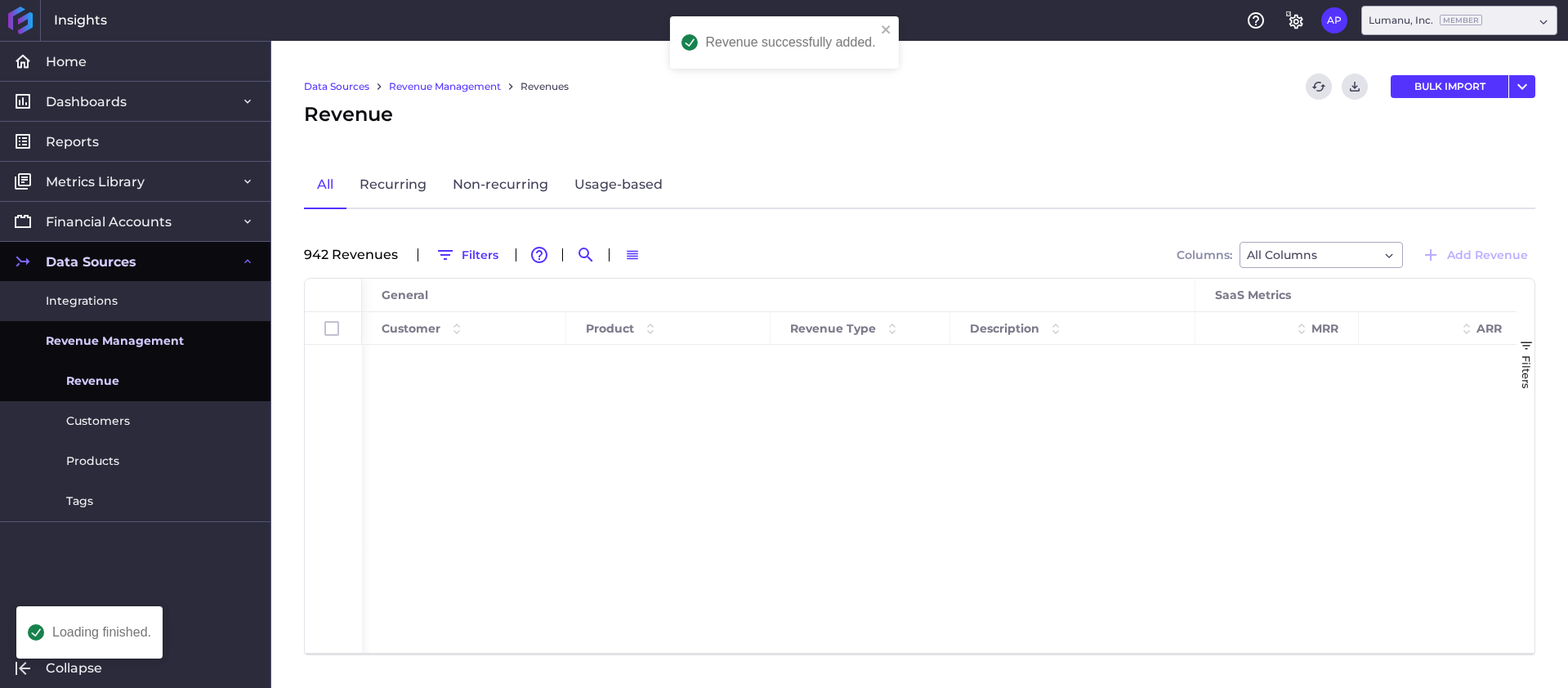
scroll to position [35972, 0]
